Goal: Transaction & Acquisition: Download file/media

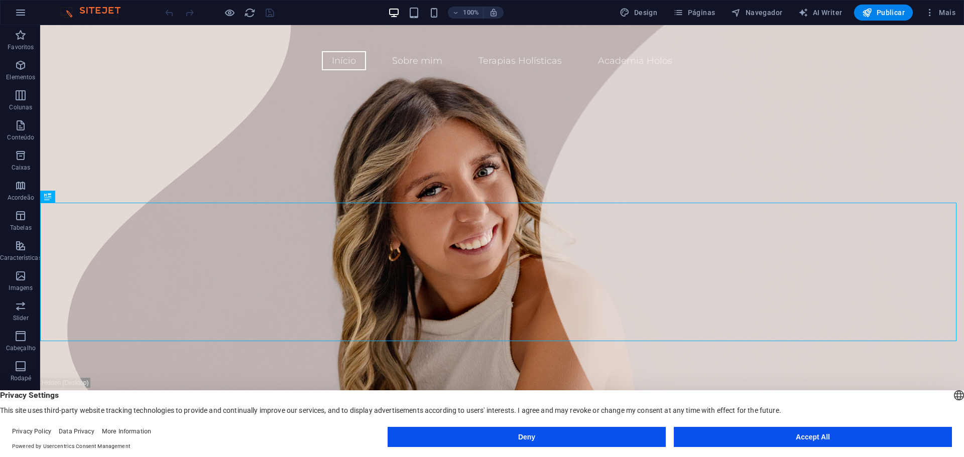
click at [782, 445] on button "Accept All" at bounding box center [813, 437] width 278 height 20
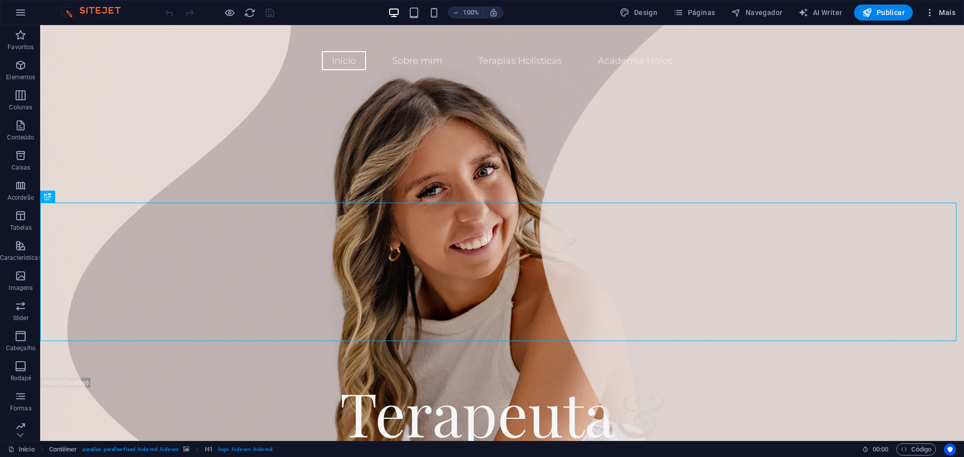
click at [954, 8] on span "Mais" at bounding box center [940, 13] width 31 height 10
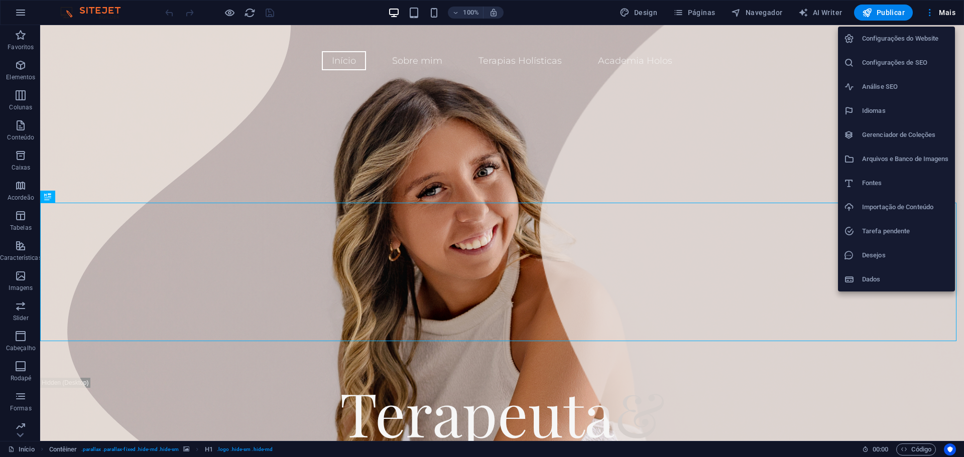
click at [916, 153] on h6 "Arquivos e Banco de Imagens" at bounding box center [905, 159] width 87 height 12
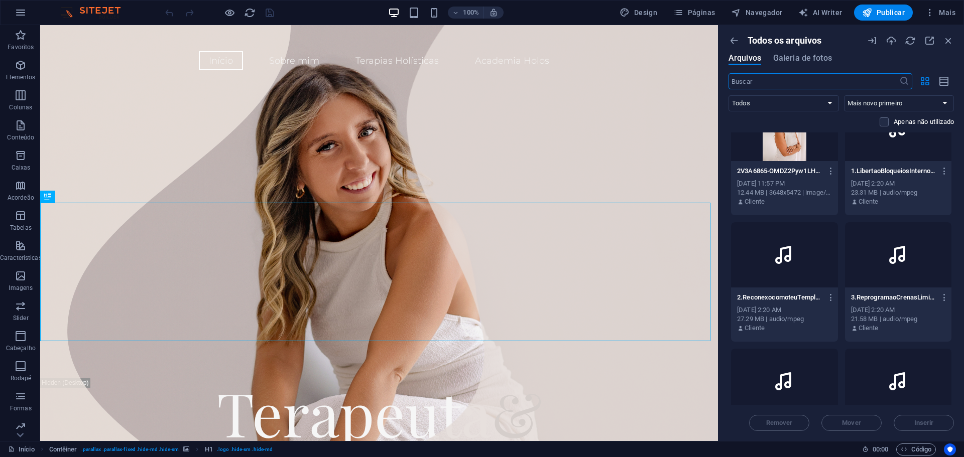
scroll to position [753, 0]
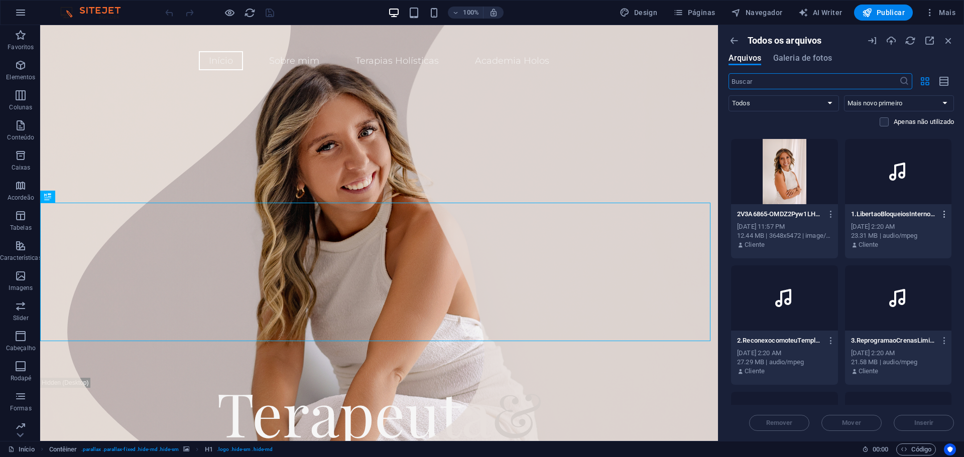
click at [943, 212] on icon "button" at bounding box center [945, 214] width 10 height 9
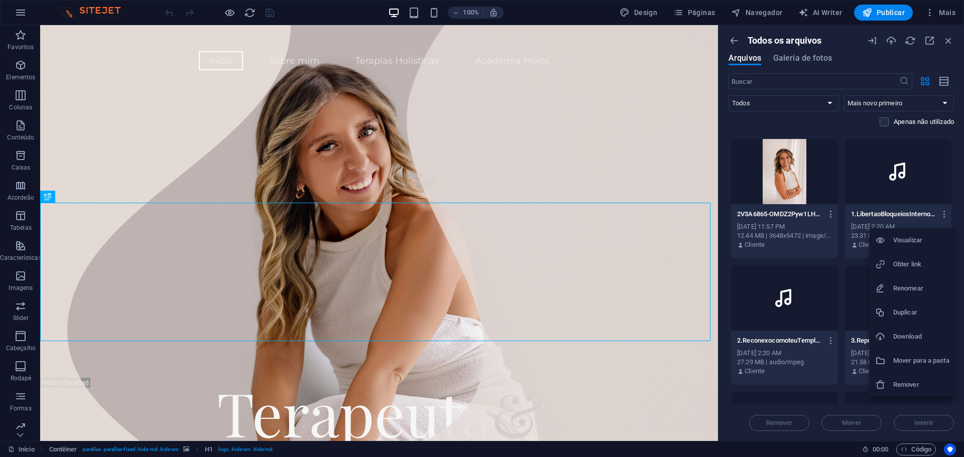
click at [940, 214] on div at bounding box center [482, 228] width 964 height 457
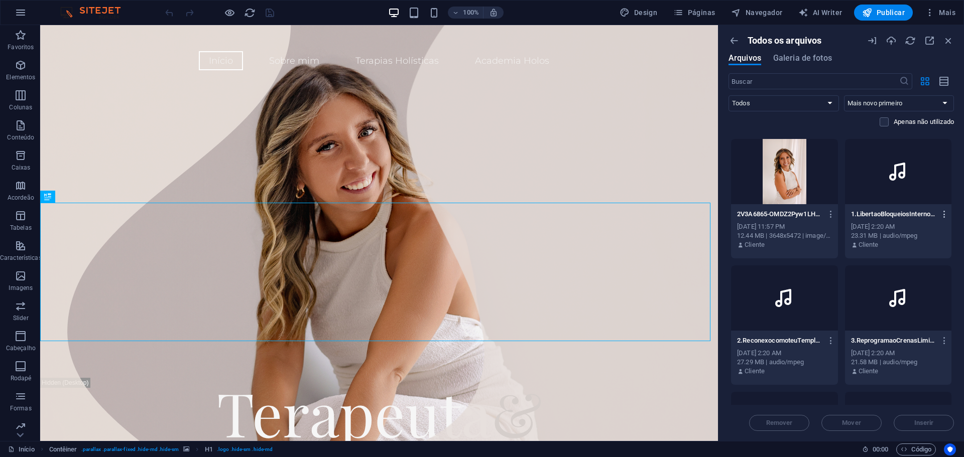
click at [945, 212] on icon "button" at bounding box center [945, 214] width 10 height 9
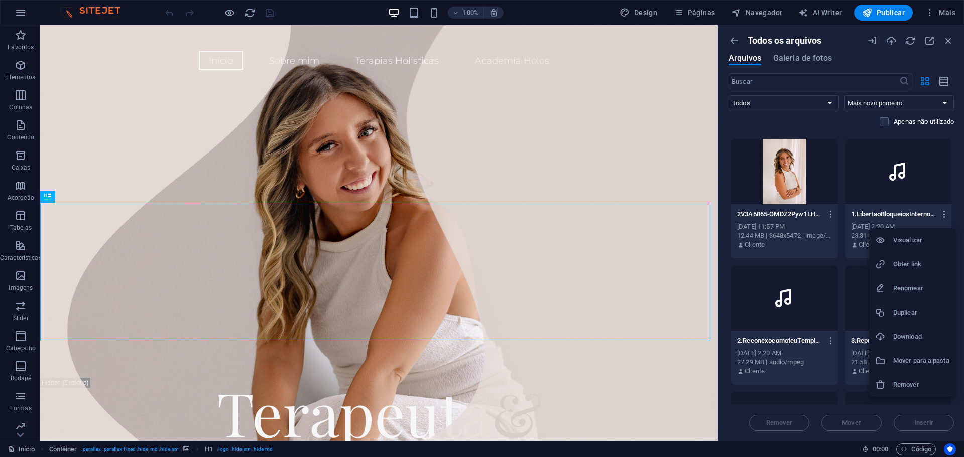
click at [945, 212] on div at bounding box center [482, 228] width 964 height 457
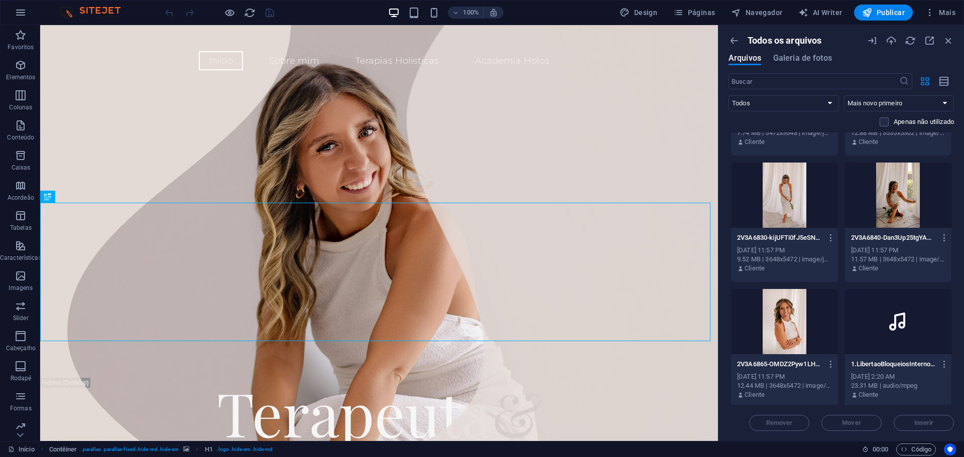
scroll to position [754, 0]
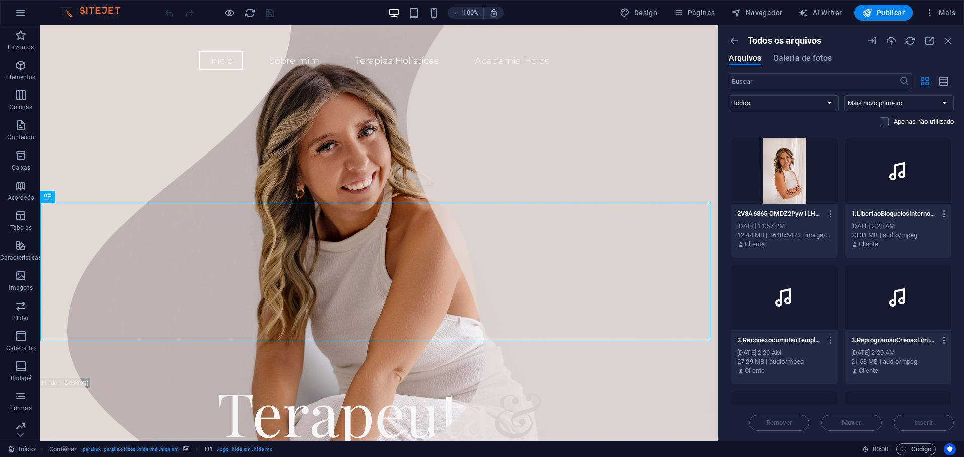
click at [864, 245] on p "Cliente" at bounding box center [869, 244] width 20 height 9
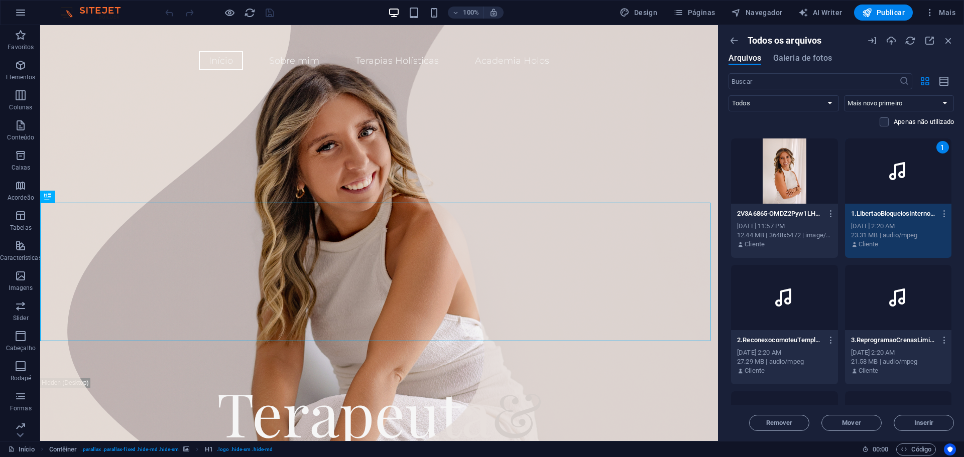
scroll to position [804, 0]
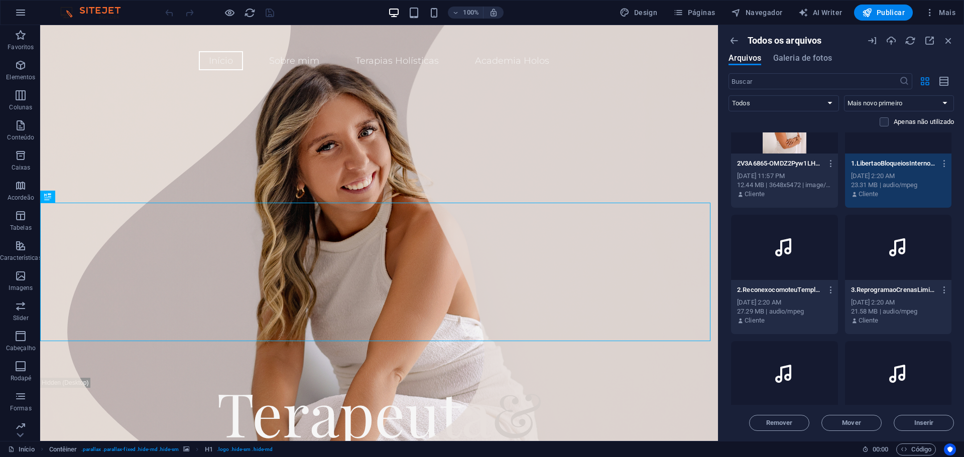
click at [819, 238] on div at bounding box center [784, 247] width 107 height 65
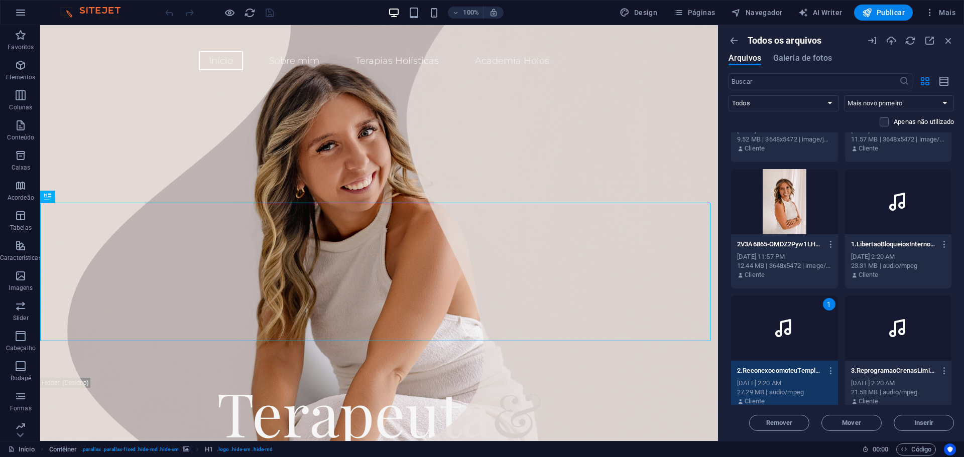
scroll to position [754, 0]
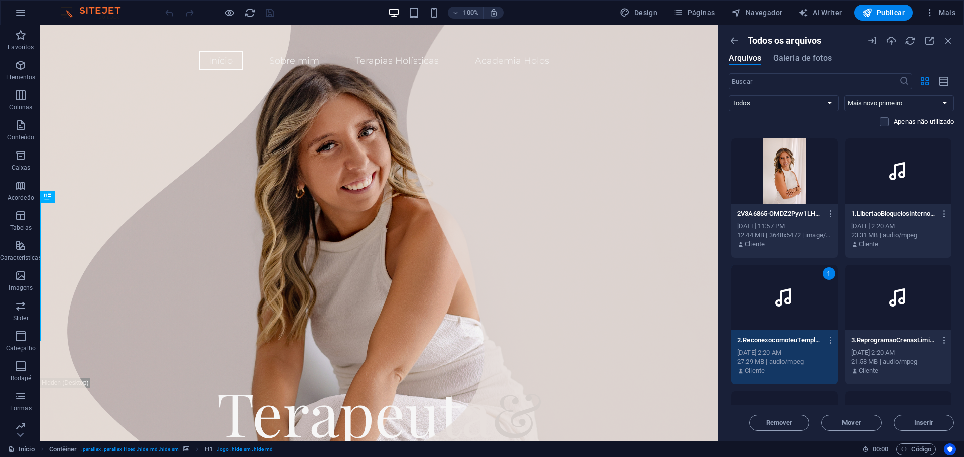
click at [914, 157] on div at bounding box center [898, 171] width 107 height 65
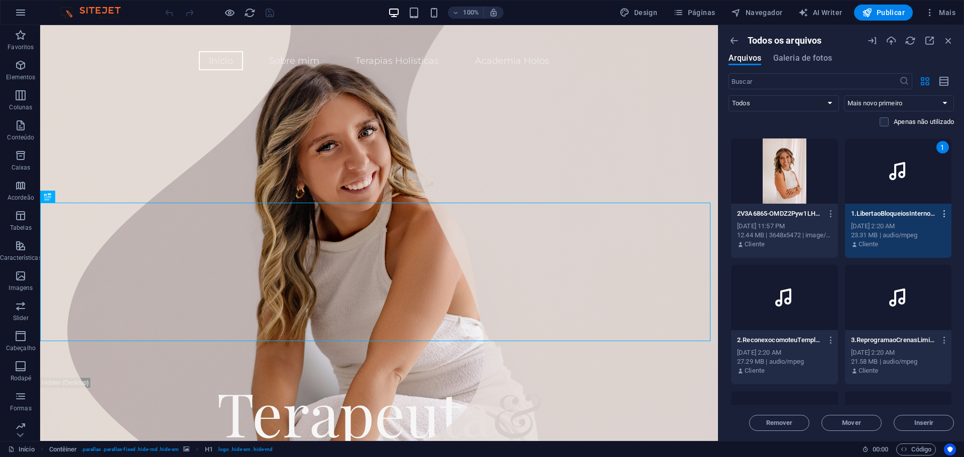
click at [942, 211] on icon "button" at bounding box center [945, 213] width 10 height 9
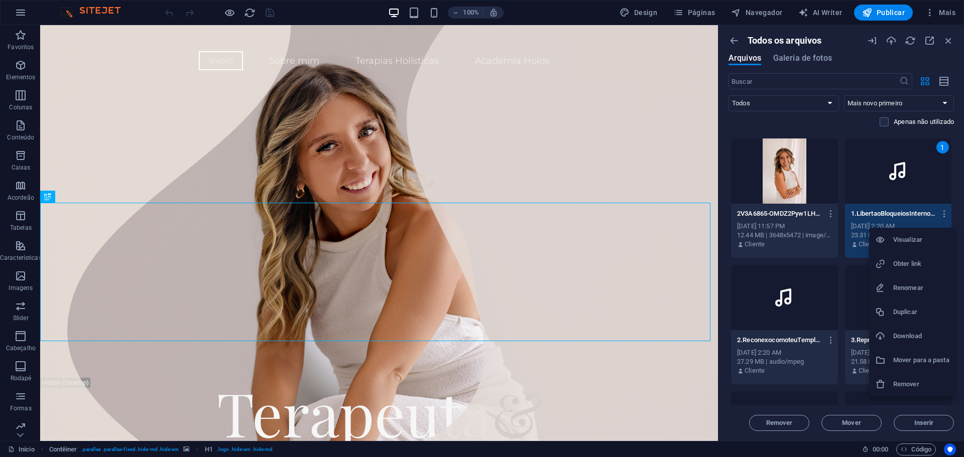
click at [905, 244] on h6 "Visualizar" at bounding box center [921, 240] width 56 height 12
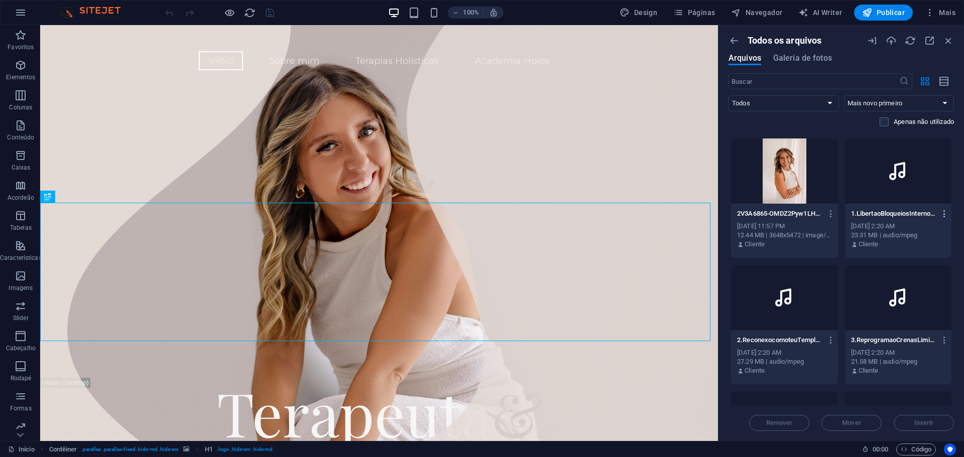
click at [944, 212] on icon "button" at bounding box center [945, 213] width 10 height 9
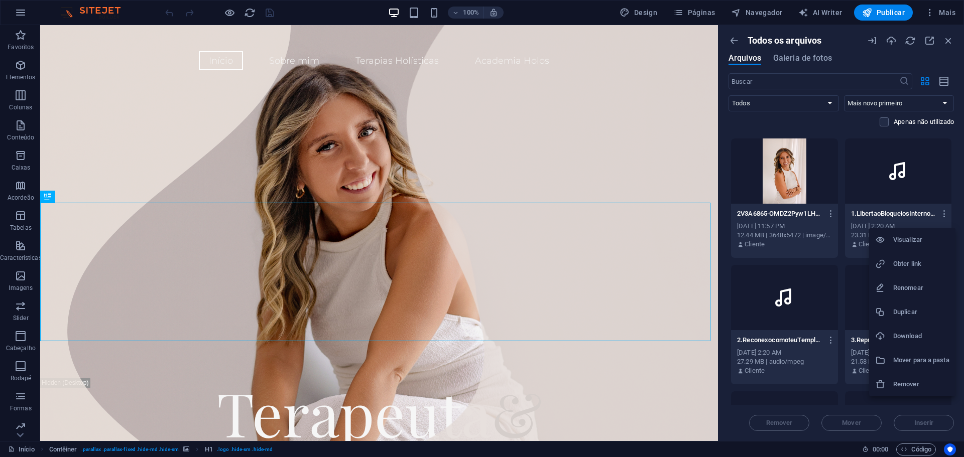
click at [921, 341] on h6 "Download" at bounding box center [921, 336] width 56 height 12
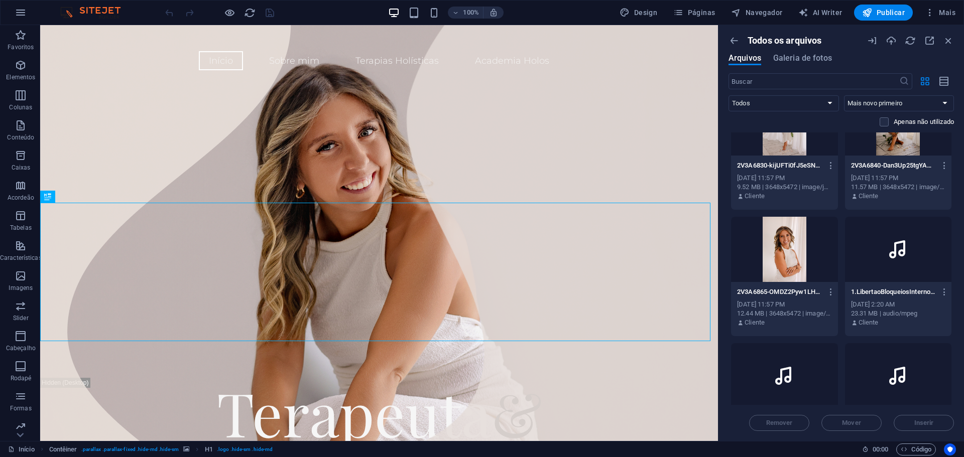
scroll to position [653, 0]
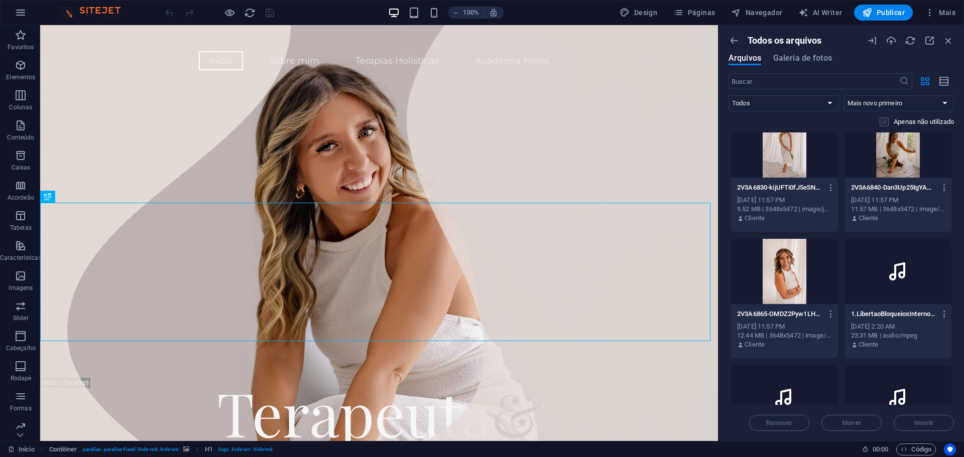
click at [883, 121] on label at bounding box center [884, 122] width 9 height 9
click at [0, 0] on input "checkbox" at bounding box center [0, 0] width 0 height 0
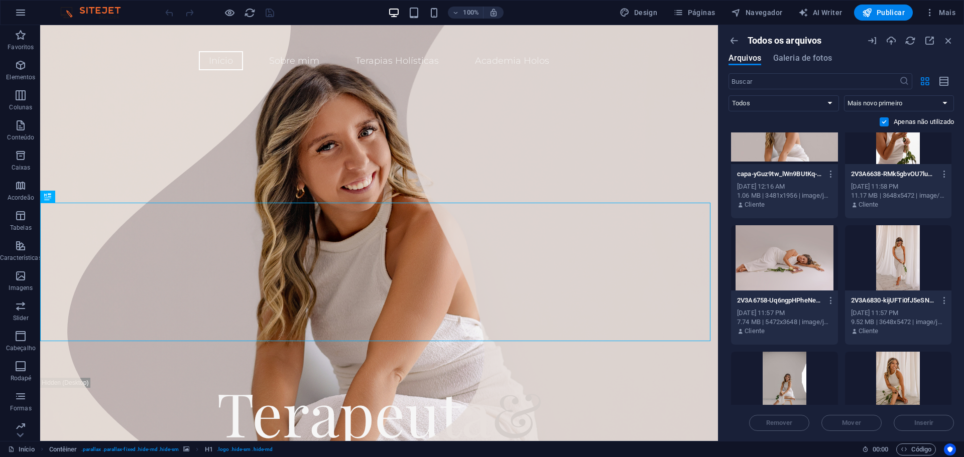
scroll to position [0, 0]
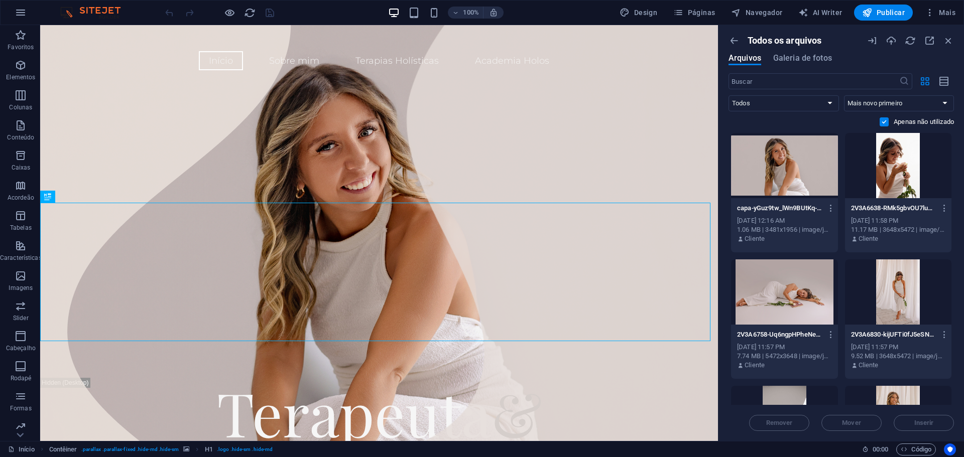
click at [880, 119] on label at bounding box center [884, 122] width 9 height 9
click at [0, 0] on input "checkbox" at bounding box center [0, 0] width 0 height 0
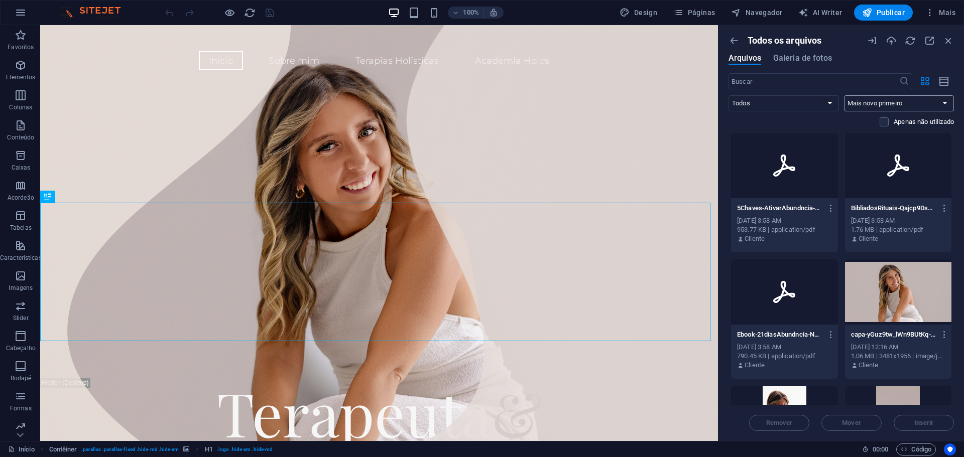
click at [877, 102] on select "Mais novo primeiro Mais antigo primeiro Nome (A-Z) Nome (Z-A) Tamanho (0-9) Tam…" at bounding box center [899, 103] width 110 height 16
click at [891, 98] on select "Mais novo primeiro Mais antigo primeiro Nome (A-Z) Nome (Z-A) Tamanho (0-9) Tam…" at bounding box center [899, 103] width 110 height 16
click at [807, 99] on select "Todos Imagens Documentos Áudio Vídeo Vetor Outros" at bounding box center [784, 103] width 110 height 16
click at [806, 104] on select "Todos Imagens Documentos Áudio Vídeo Vetor Outros" at bounding box center [784, 103] width 110 height 16
drag, startPoint x: 806, startPoint y: 104, endPoint x: 795, endPoint y: 107, distance: 11.1
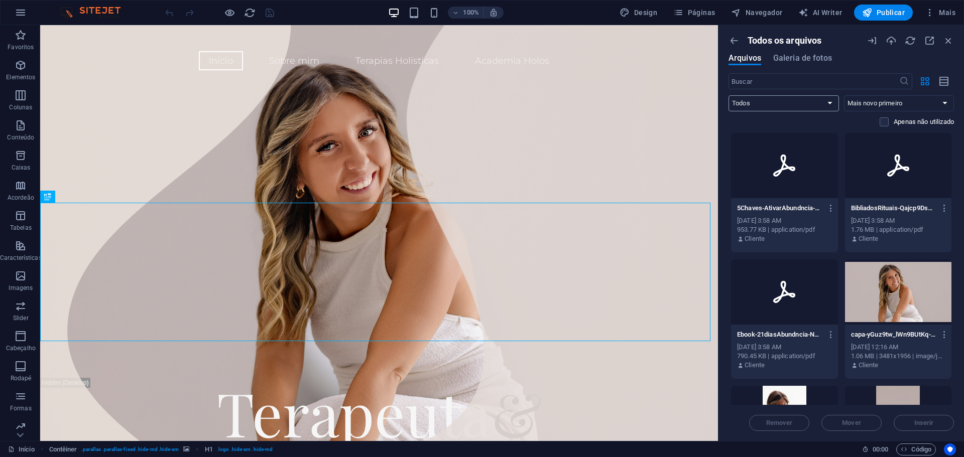
click at [806, 104] on select "Todos Imagens Documentos Áudio Vídeo Vetor Outros" at bounding box center [784, 103] width 110 height 16
click at [729, 95] on select "Todos Imagens Documentos Áudio Vídeo Vetor Outros" at bounding box center [784, 103] width 110 height 16
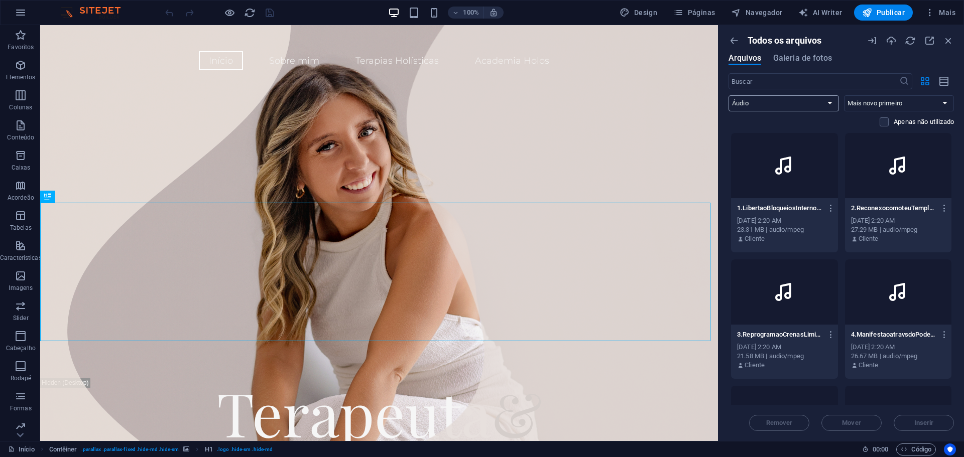
click at [772, 99] on select "Todos Imagens Documentos Áudio Vídeo Vetor Outros" at bounding box center [784, 103] width 110 height 16
click at [729, 95] on select "Todos Imagens Documentos Áudio Vídeo Vetor Outros" at bounding box center [784, 103] width 110 height 16
drag, startPoint x: 746, startPoint y: 105, endPoint x: 748, endPoint y: 110, distance: 5.2
click at [746, 105] on select "Todos Imagens Documentos Áudio Vídeo Vetor Outros" at bounding box center [784, 103] width 110 height 16
click at [729, 95] on select "Todos Imagens Documentos Áudio Vídeo Vetor Outros" at bounding box center [784, 103] width 110 height 16
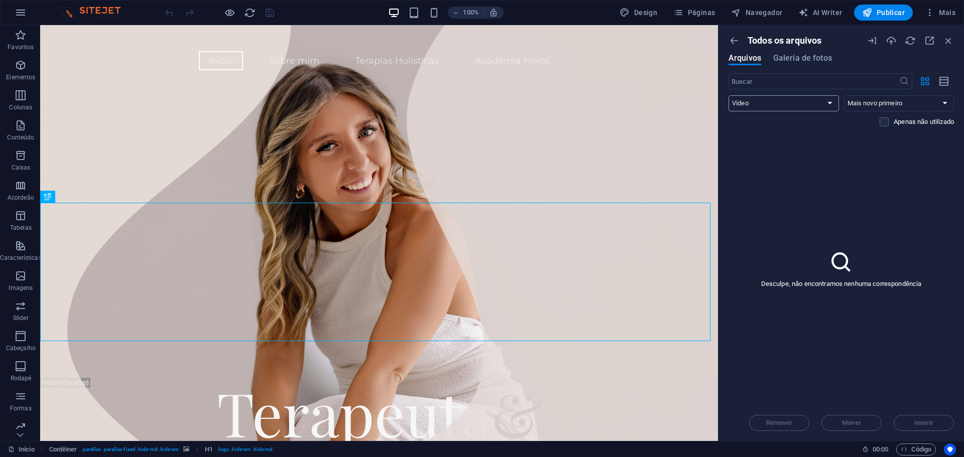
click at [762, 107] on select "Todos Imagens Documentos Áudio Vídeo Vetor Outros" at bounding box center [784, 103] width 110 height 16
click at [765, 106] on select "Todos Imagens Documentos Áudio Vídeo Vetor Outros" at bounding box center [784, 103] width 110 height 16
click at [729, 95] on select "Todos Imagens Documentos Áudio Vídeo Vetor Outros" at bounding box center [784, 103] width 110 height 16
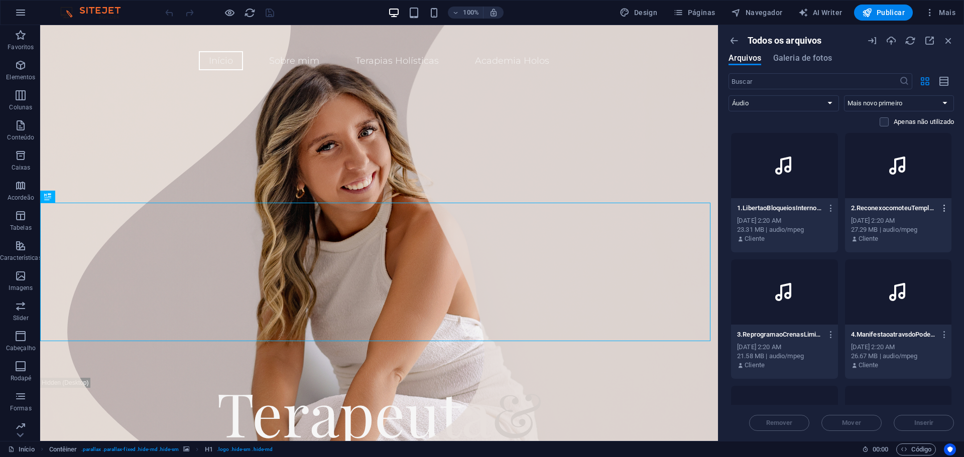
click at [943, 207] on icon "button" at bounding box center [945, 208] width 10 height 9
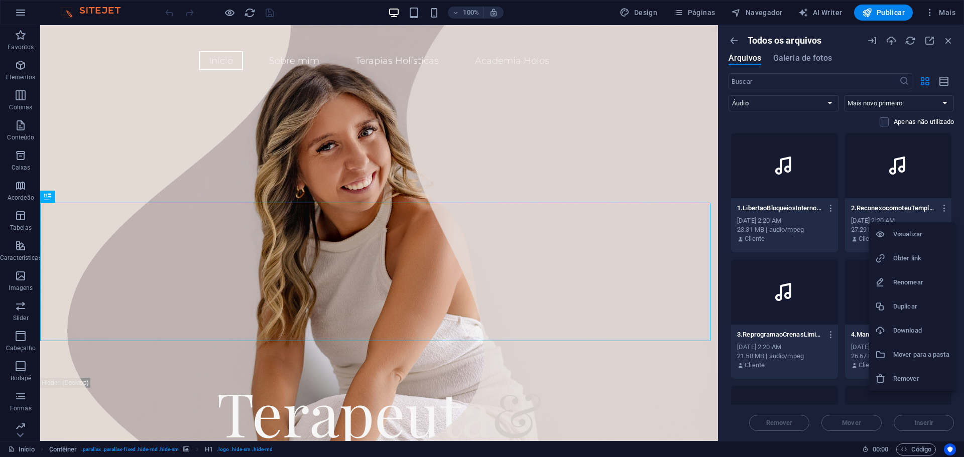
click at [916, 335] on h6 "Download" at bounding box center [921, 331] width 56 height 12
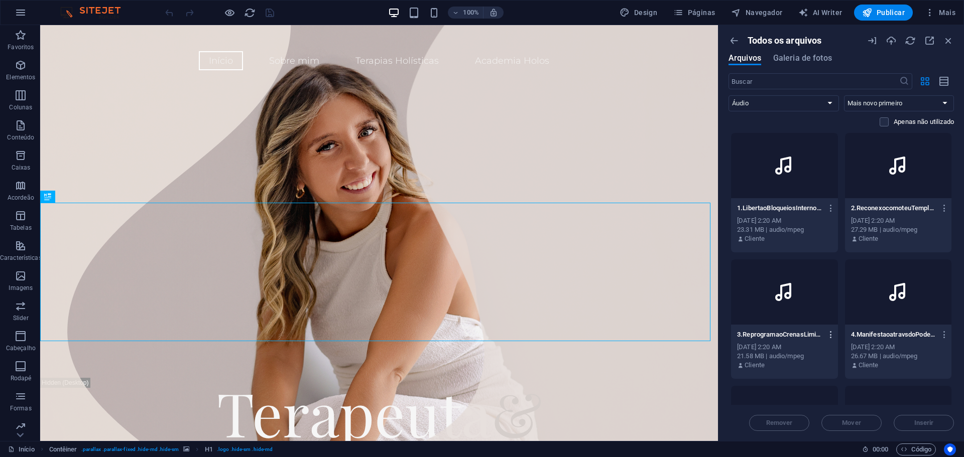
click at [831, 334] on icon "button" at bounding box center [832, 334] width 10 height 9
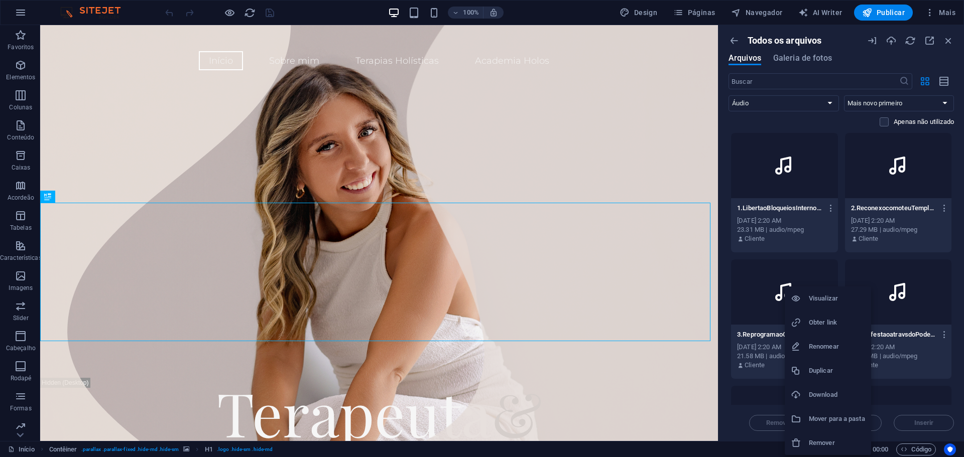
click at [825, 400] on h6 "Download" at bounding box center [837, 395] width 56 height 12
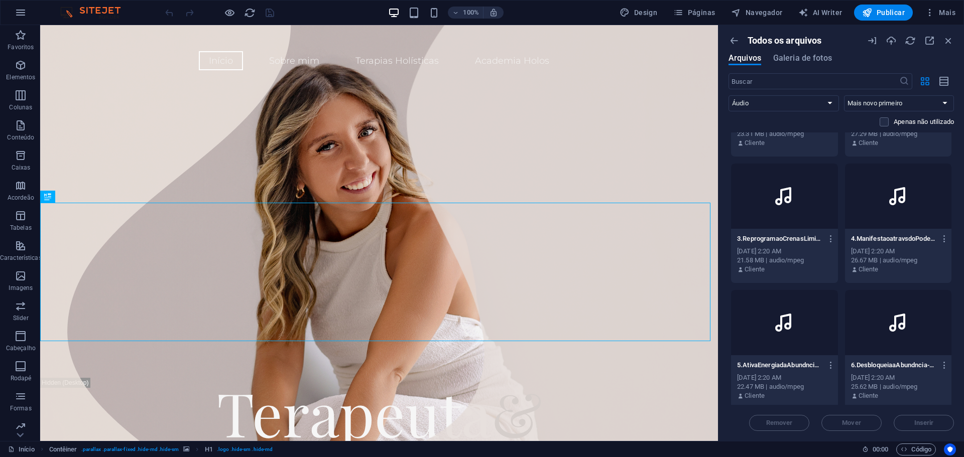
scroll to position [100, 0]
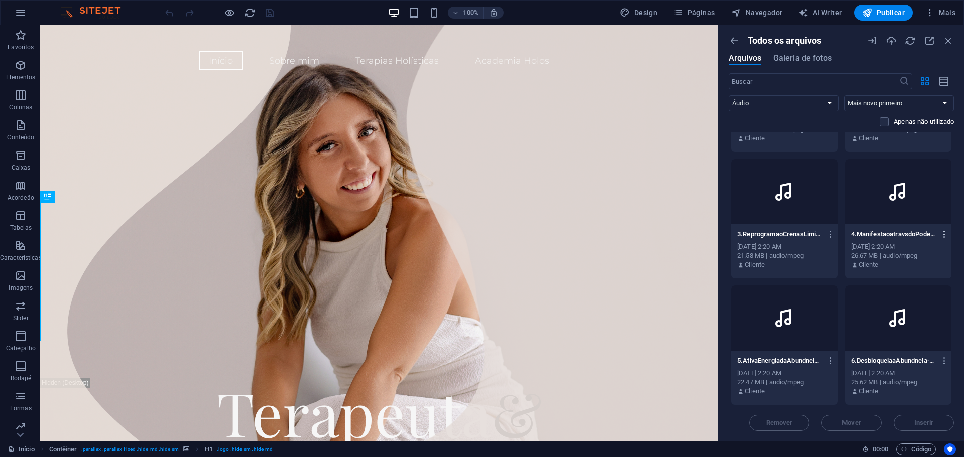
click at [944, 237] on icon "button" at bounding box center [945, 234] width 10 height 9
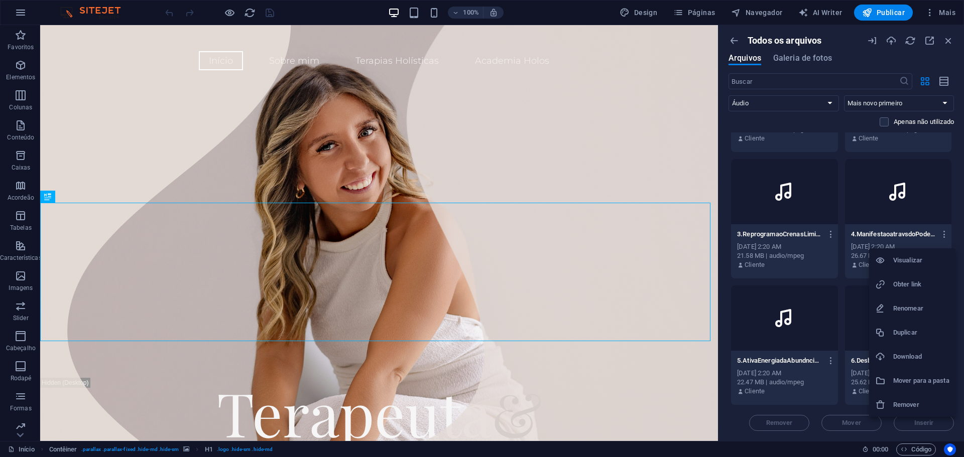
click at [909, 350] on li "Download" at bounding box center [912, 357] width 86 height 24
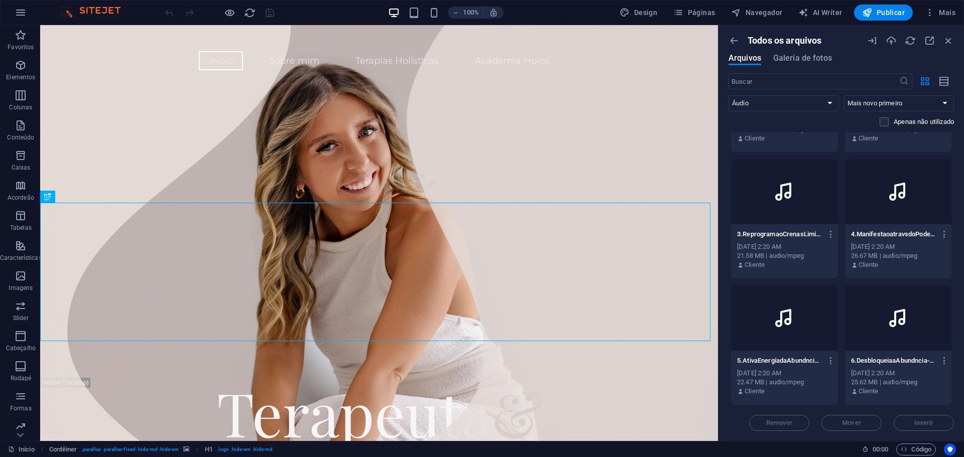
scroll to position [251, 0]
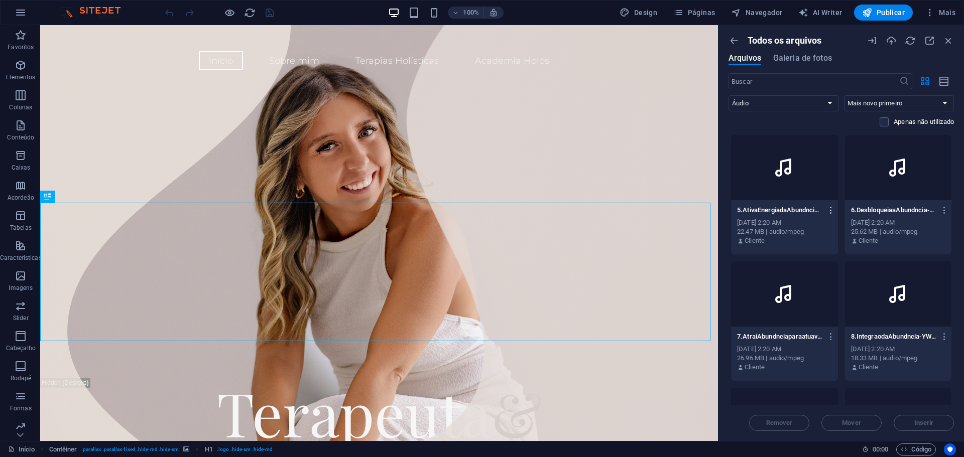
click at [829, 212] on icon "button" at bounding box center [832, 210] width 10 height 9
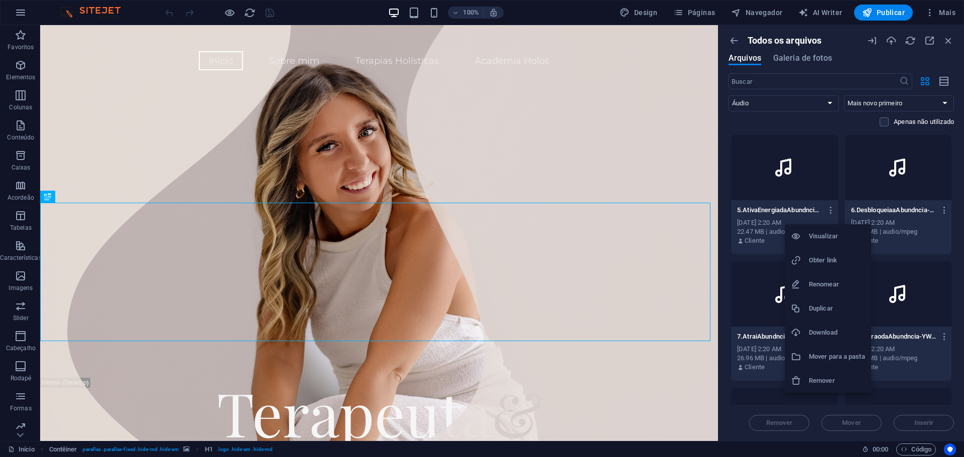
click at [826, 326] on li "Download" at bounding box center [828, 333] width 86 height 24
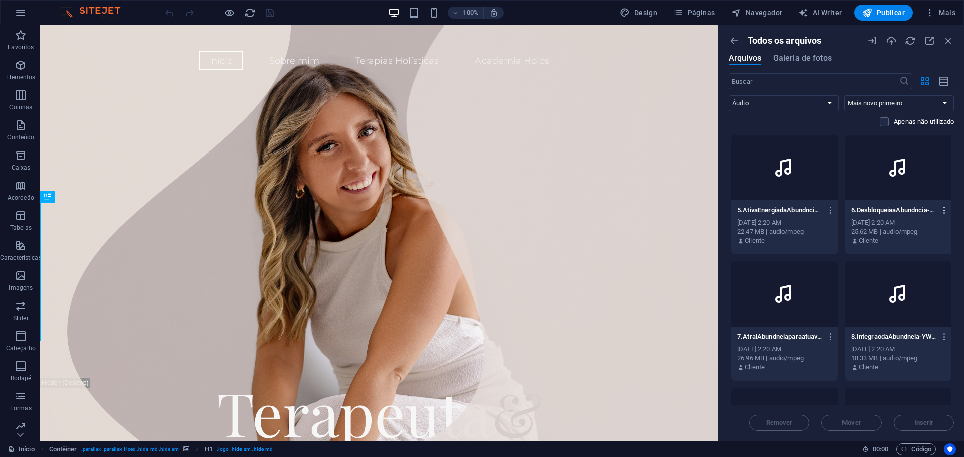
click at [943, 208] on icon "button" at bounding box center [945, 210] width 10 height 9
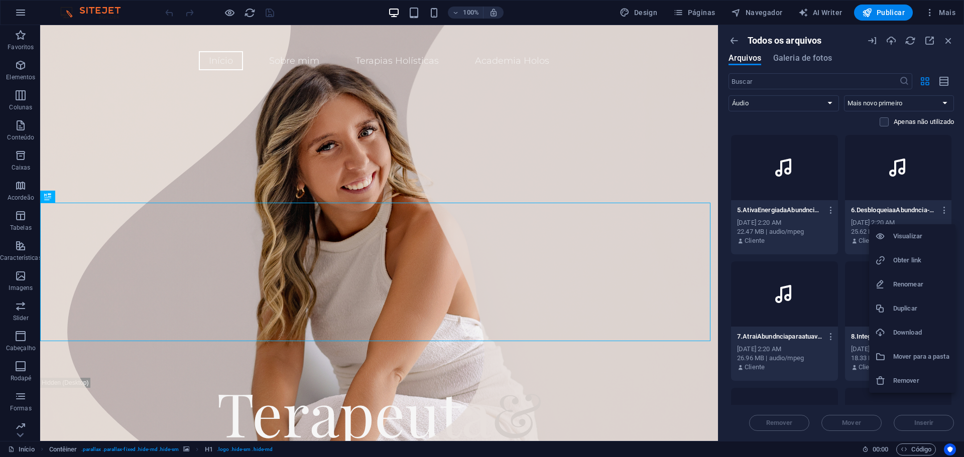
click at [900, 339] on li "Download" at bounding box center [912, 333] width 86 height 24
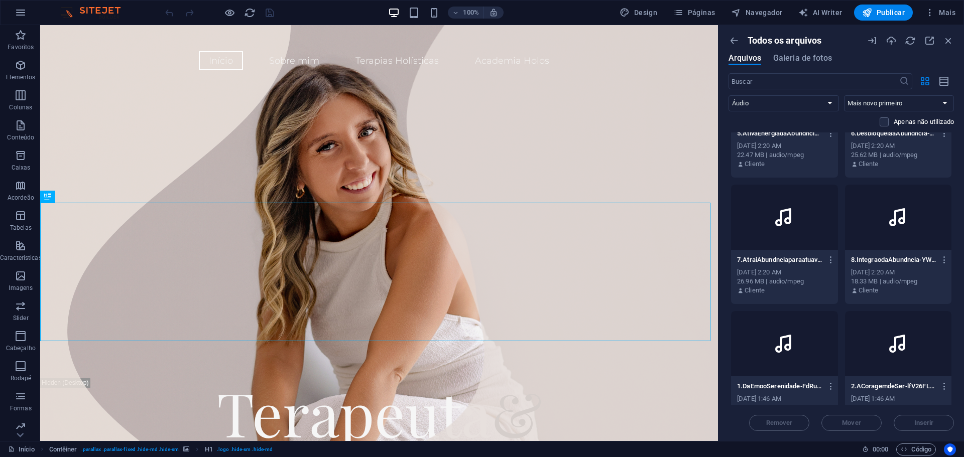
scroll to position [402, 0]
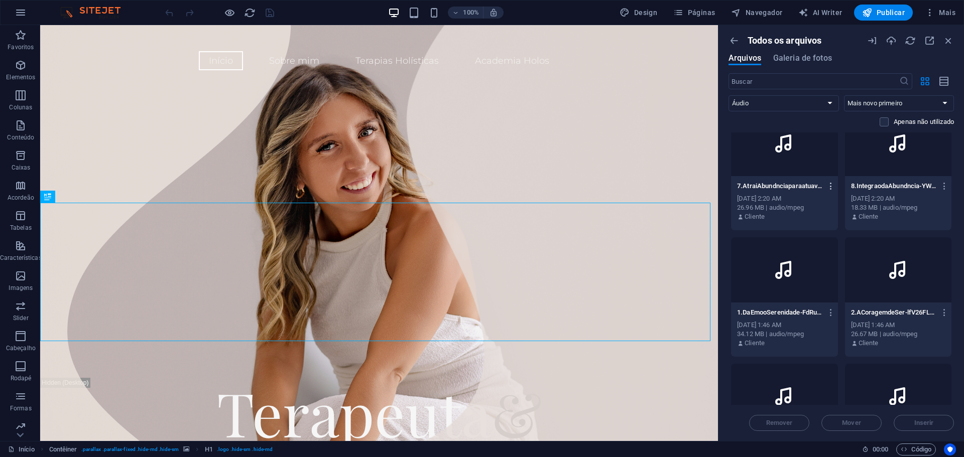
click at [832, 185] on icon "button" at bounding box center [832, 186] width 10 height 9
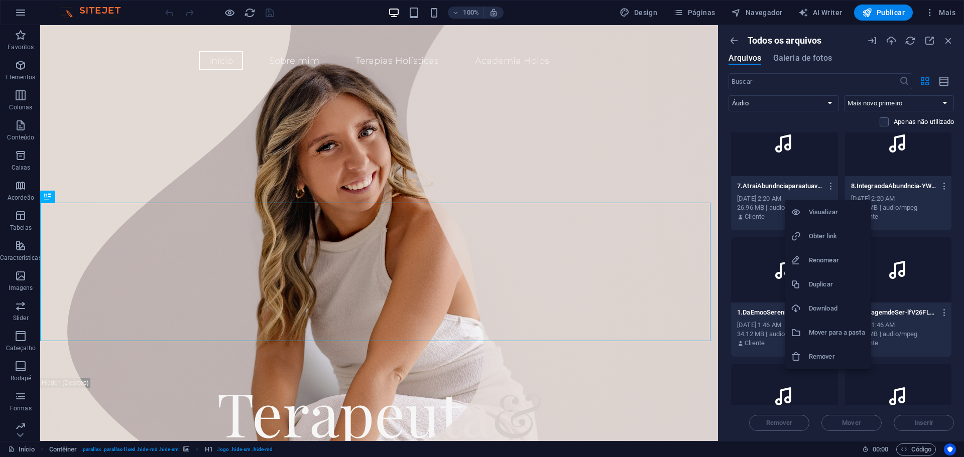
click at [833, 310] on h6 "Download" at bounding box center [837, 309] width 56 height 12
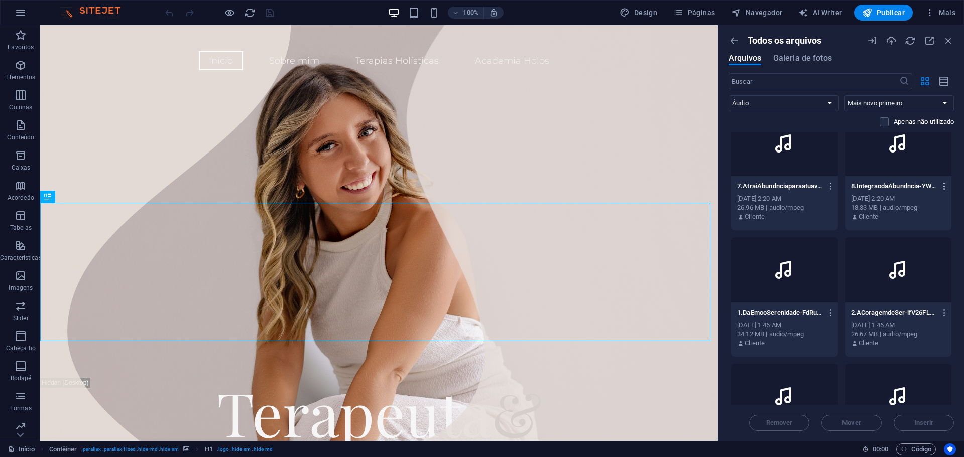
click at [944, 186] on icon "button" at bounding box center [945, 186] width 10 height 9
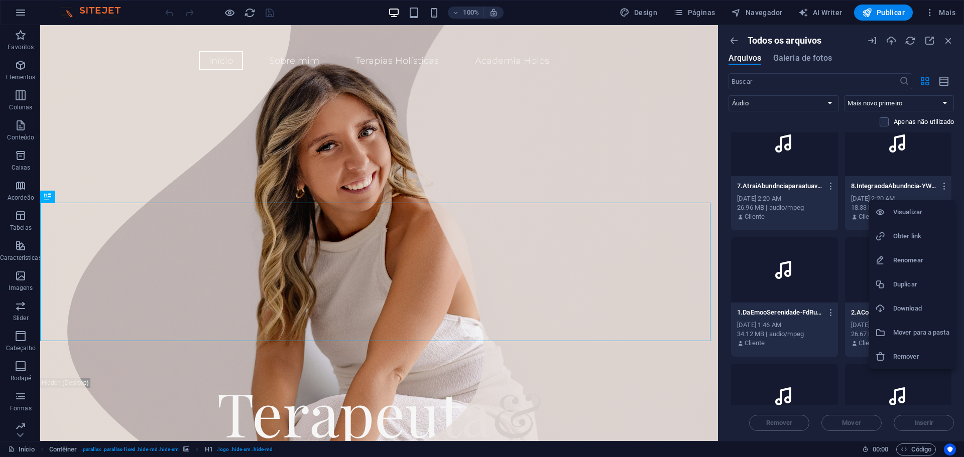
click at [906, 314] on h6 "Download" at bounding box center [921, 309] width 56 height 12
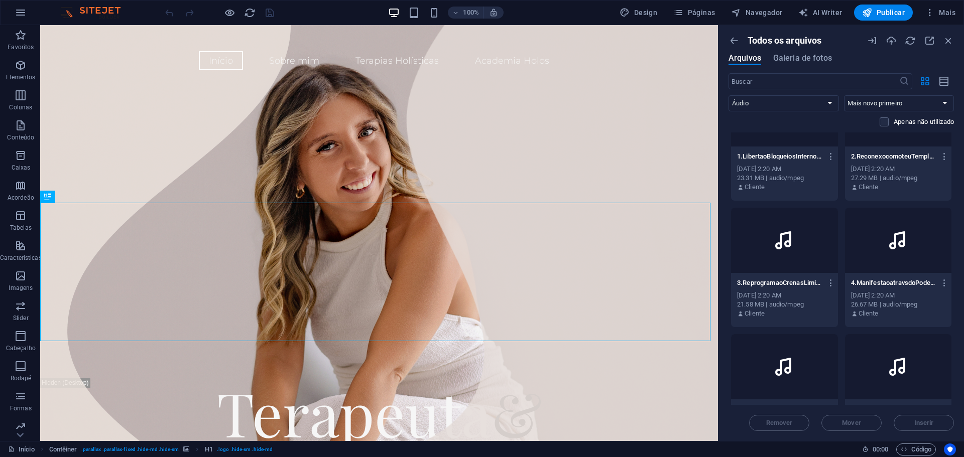
scroll to position [0, 0]
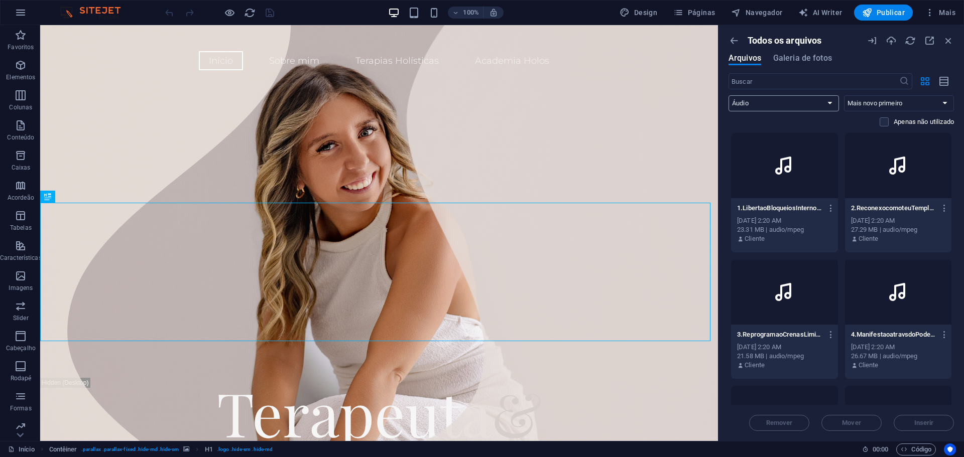
click at [762, 104] on select "Todos Imagens Documentos Áudio Vídeo Vetor Outros" at bounding box center [784, 103] width 110 height 16
select select "all"
click at [729, 95] on select "Todos Imagens Documentos Áudio Vídeo Vetor Outros" at bounding box center [784, 103] width 110 height 16
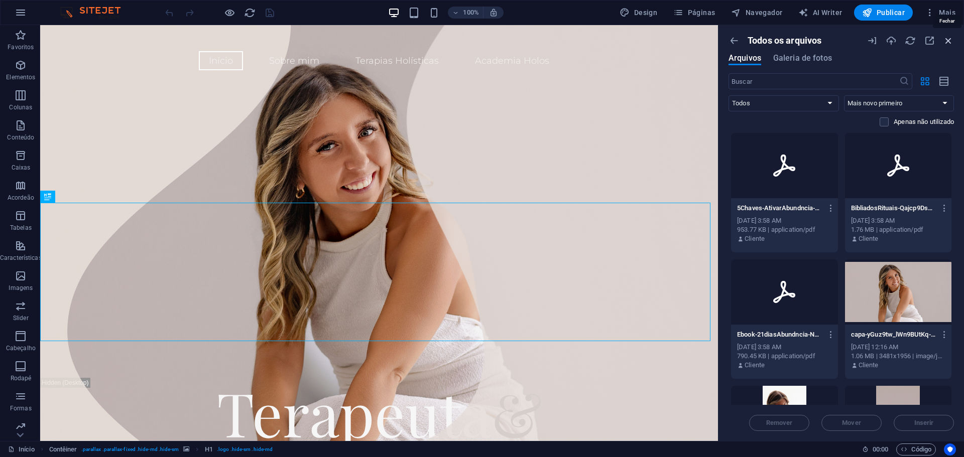
drag, startPoint x: 949, startPoint y: 36, endPoint x: 886, endPoint y: 11, distance: 68.1
click at [949, 36] on icon "button" at bounding box center [948, 40] width 11 height 11
